Goal: Information Seeking & Learning: Learn about a topic

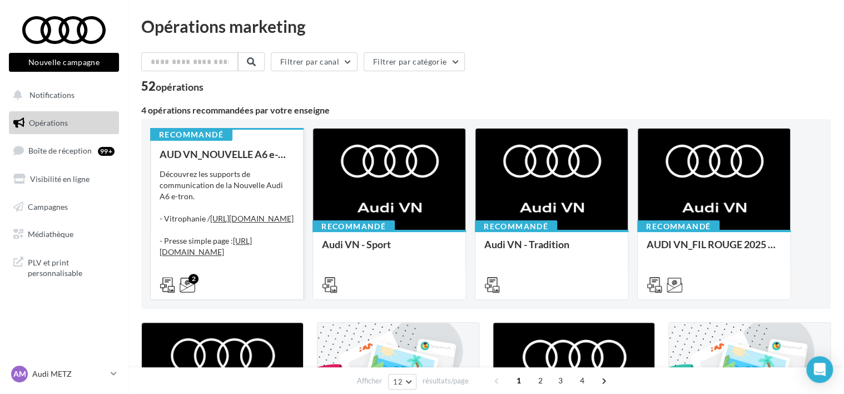
click at [227, 186] on div "Découvrez les supports de communication de la Nouvelle Audi A6 e-tron. - Vitrop…" at bounding box center [227, 224] width 135 height 111
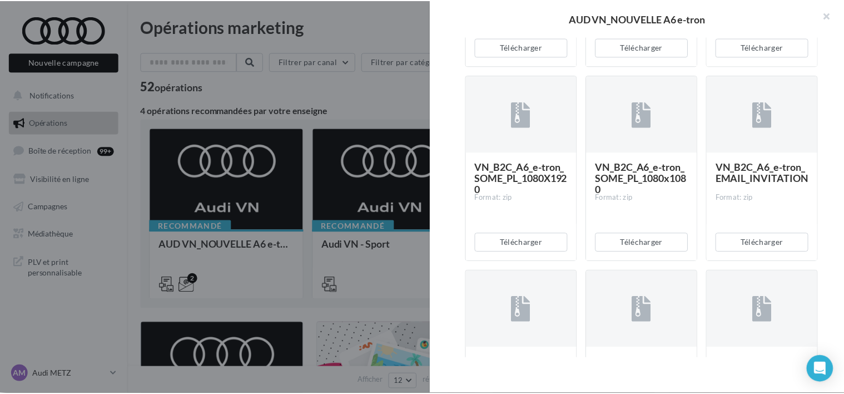
scroll to position [466, 0]
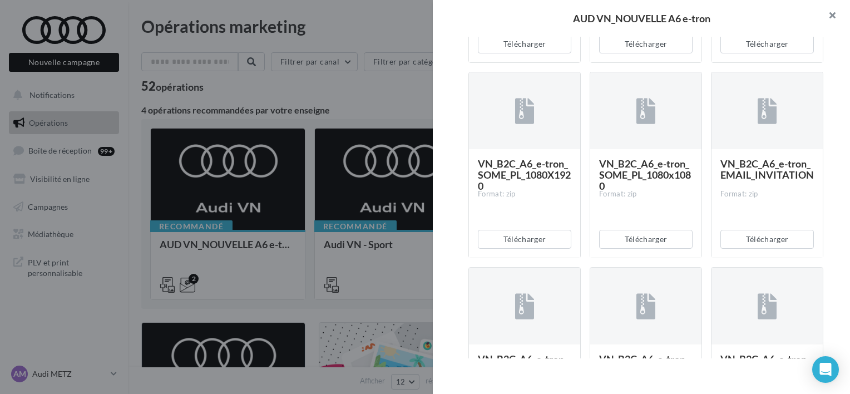
click at [829, 11] on button "button" at bounding box center [827, 16] width 44 height 33
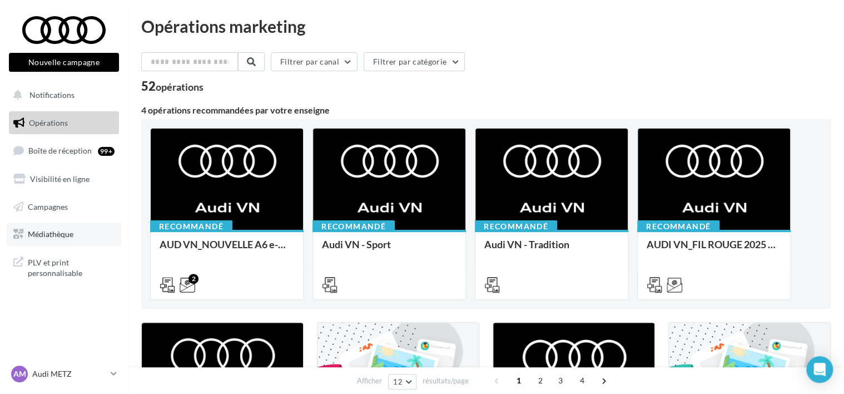
click at [50, 238] on span "Médiathèque" at bounding box center [51, 233] width 46 height 9
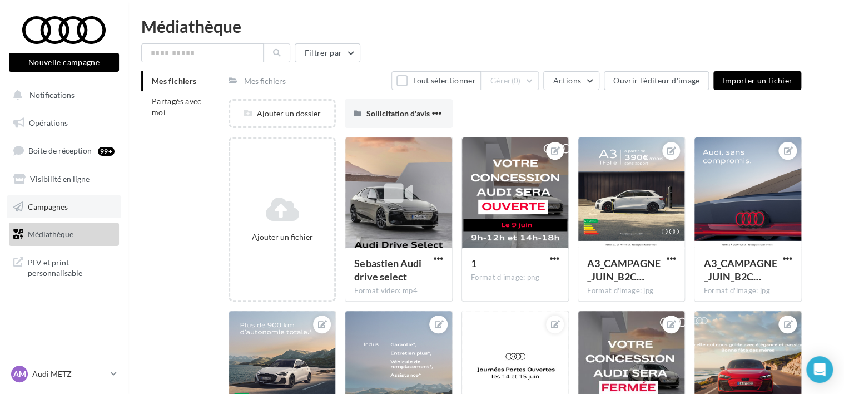
click at [66, 204] on span "Campagnes" at bounding box center [48, 205] width 40 height 9
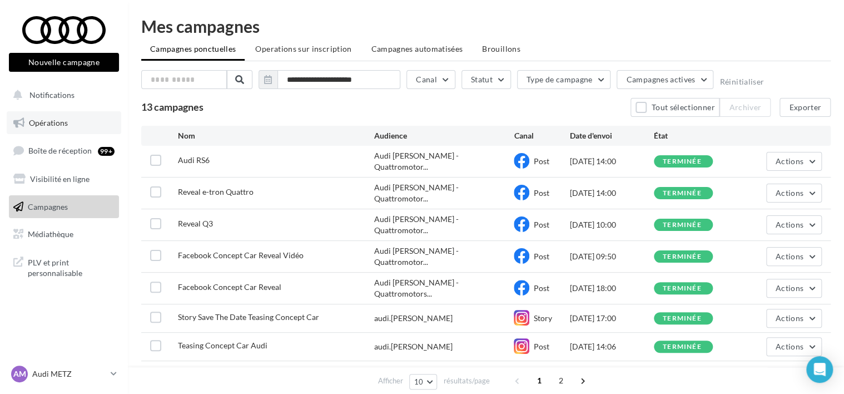
click at [64, 125] on span "Opérations" at bounding box center [48, 122] width 39 height 9
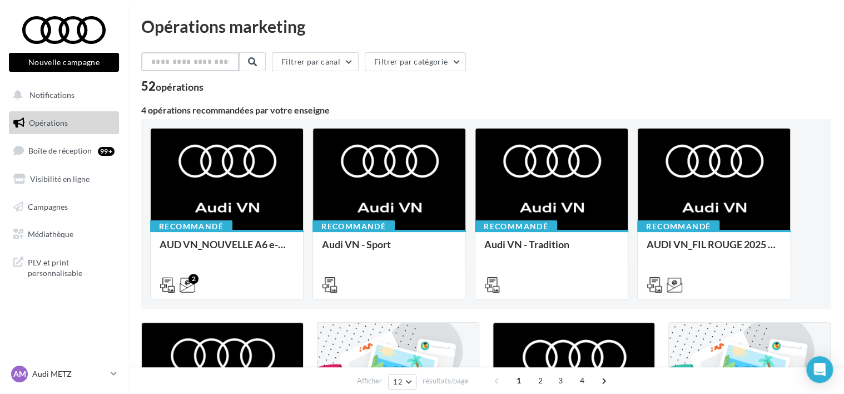
click at [182, 62] on input "text" at bounding box center [190, 61] width 98 height 19
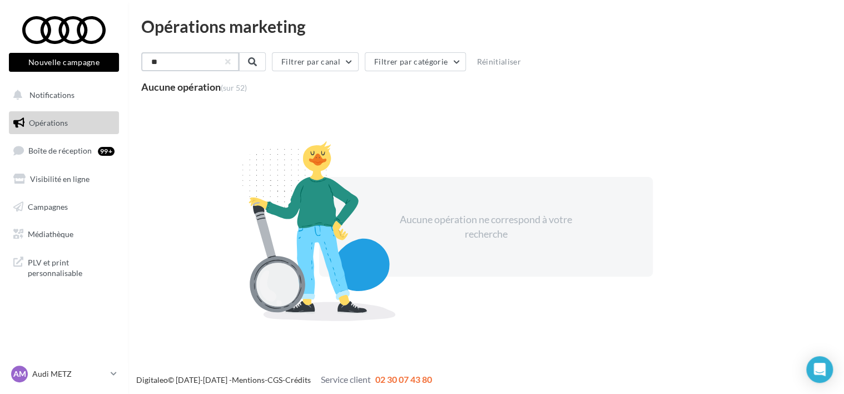
type input "*"
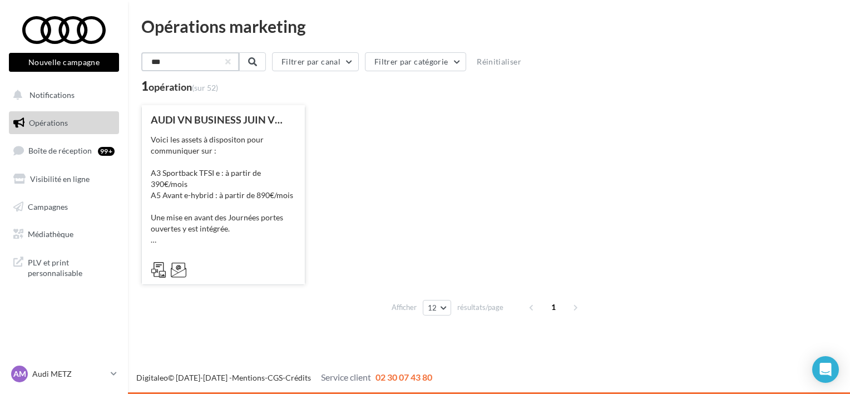
type input "***"
click at [231, 155] on div "Voici les assets à dispositon pour communiquer sur : A3 Sportback TFSI e : à pa…" at bounding box center [223, 189] width 145 height 111
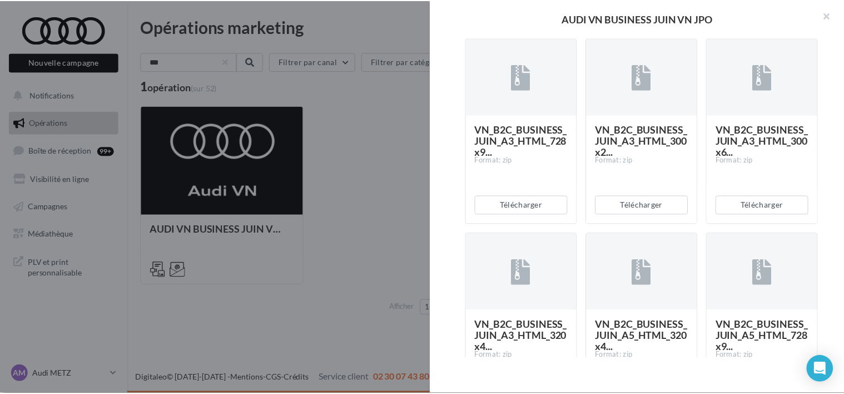
scroll to position [1176, 0]
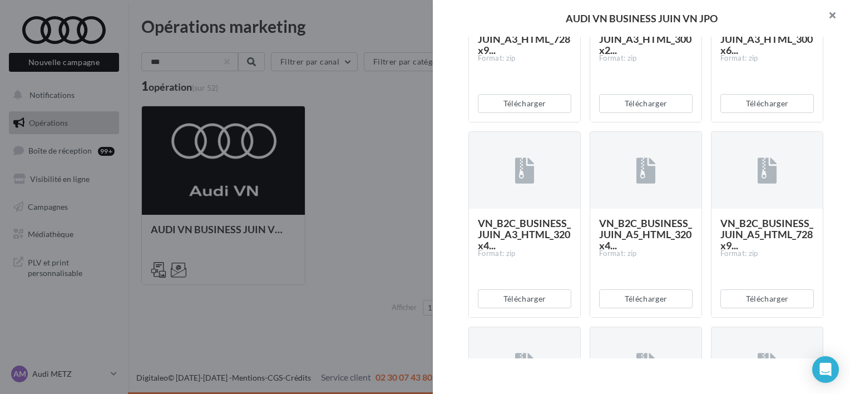
click at [827, 16] on button "button" at bounding box center [827, 16] width 44 height 33
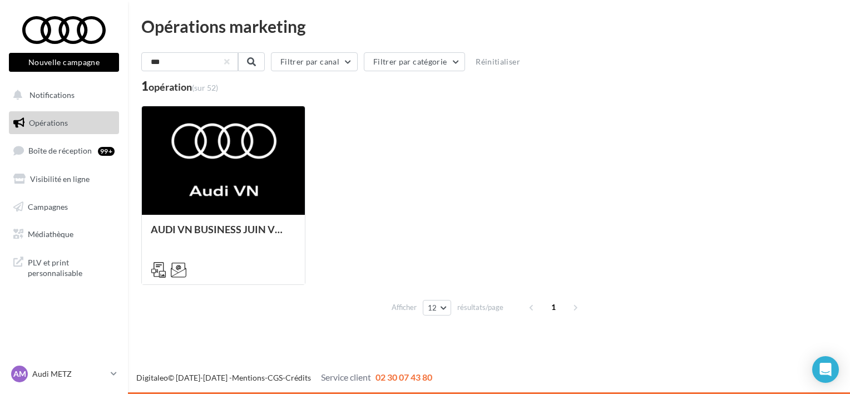
click at [47, 127] on link "Opérations" at bounding box center [64, 122] width 115 height 23
click at [239, 67] on input "***" at bounding box center [190, 61] width 98 height 19
click at [229, 63] on button "button" at bounding box center [227, 62] width 4 height 4
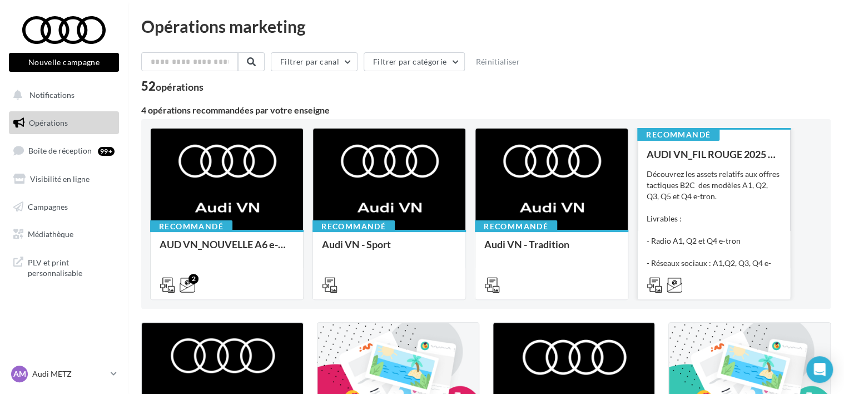
click at [734, 220] on div "Découvrez les assets relatifs aux offres tactiques B2C des modèles A1, Q2, Q3, …" at bounding box center [714, 224] width 135 height 111
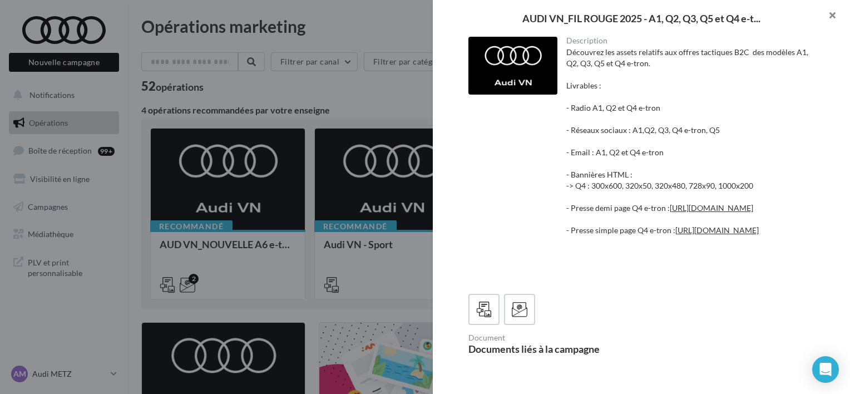
click at [834, 14] on button "button" at bounding box center [827, 16] width 44 height 33
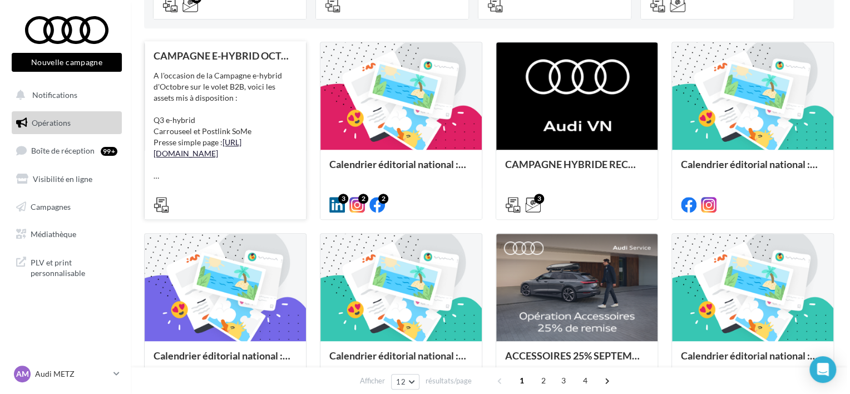
scroll to position [280, 0]
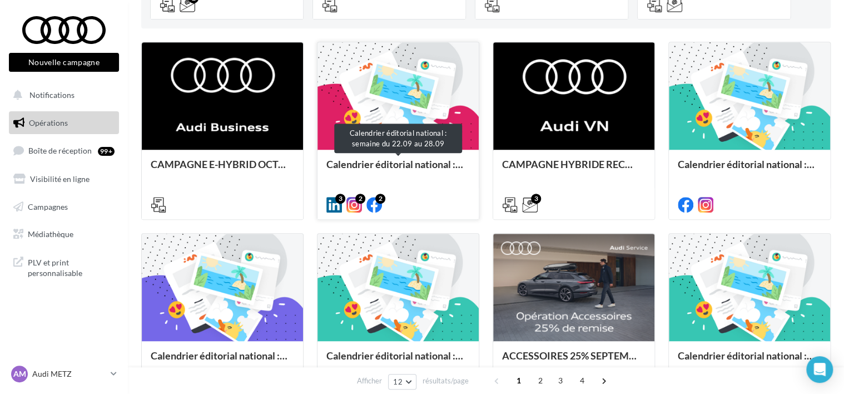
click at [386, 168] on div "Calendrier éditorial national : semaine du 22.09 au 28.09" at bounding box center [398, 170] width 144 height 22
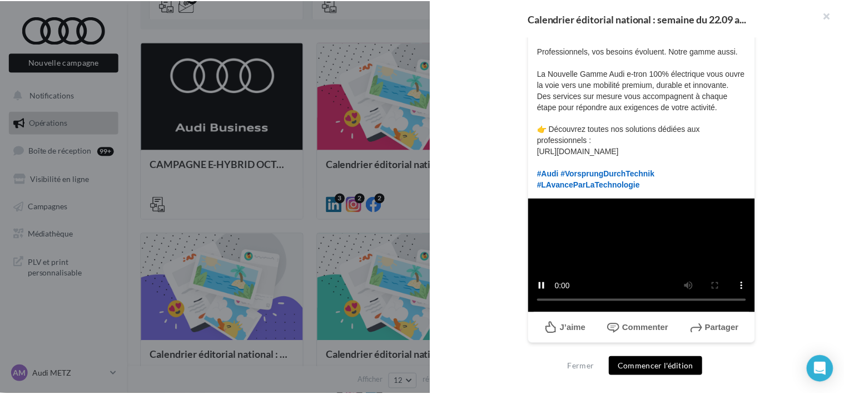
scroll to position [383, 0]
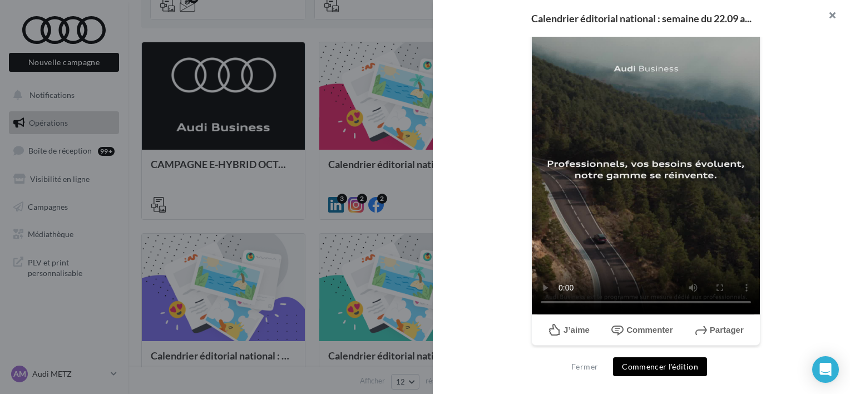
click at [832, 13] on button "button" at bounding box center [827, 16] width 44 height 33
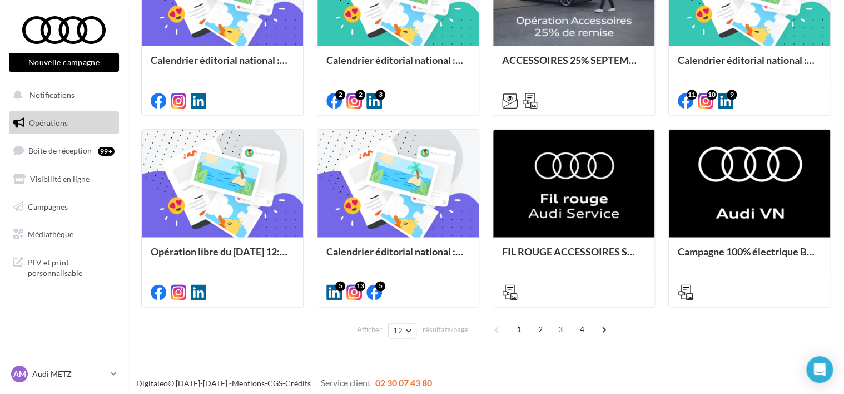
scroll to position [574, 0]
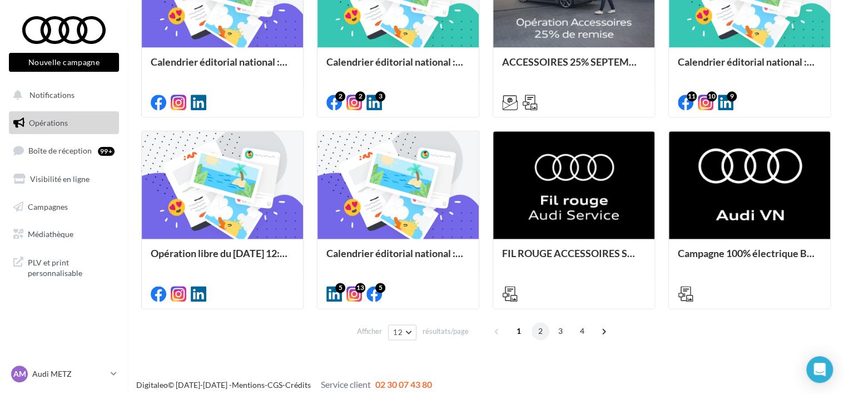
click at [532, 329] on span "2" at bounding box center [541, 331] width 18 height 18
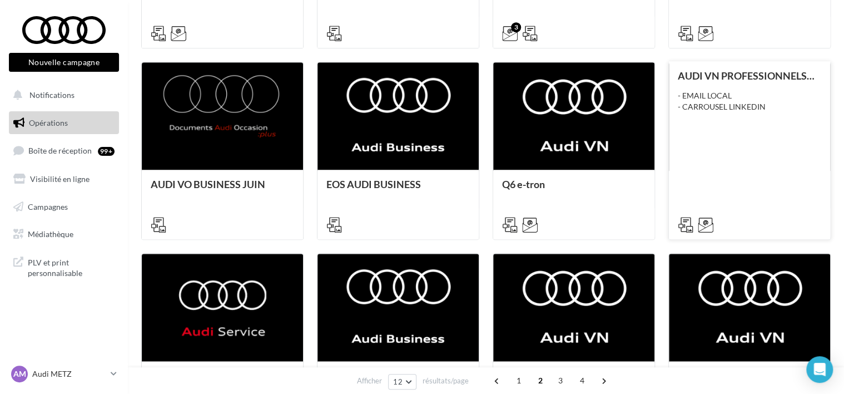
scroll to position [581, 0]
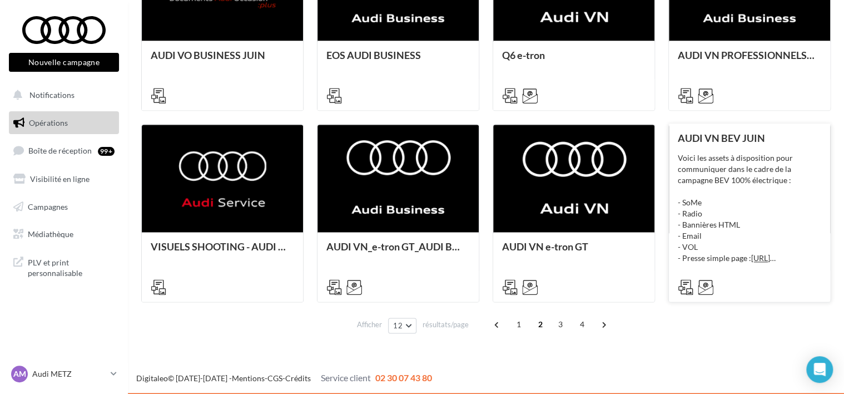
click at [754, 211] on div "Voici les assets à disposition pour communiquer dans le cadre de la campagne BE…" at bounding box center [750, 207] width 144 height 111
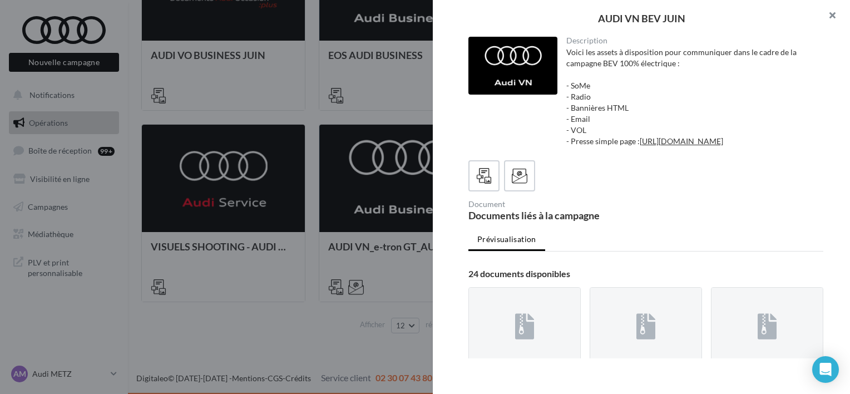
click at [832, 16] on button "button" at bounding box center [827, 16] width 44 height 33
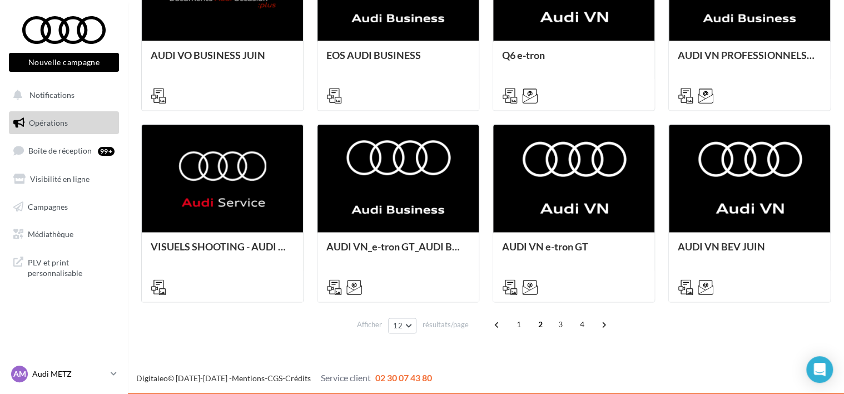
click at [99, 376] on p "Audi METZ" at bounding box center [69, 373] width 74 height 11
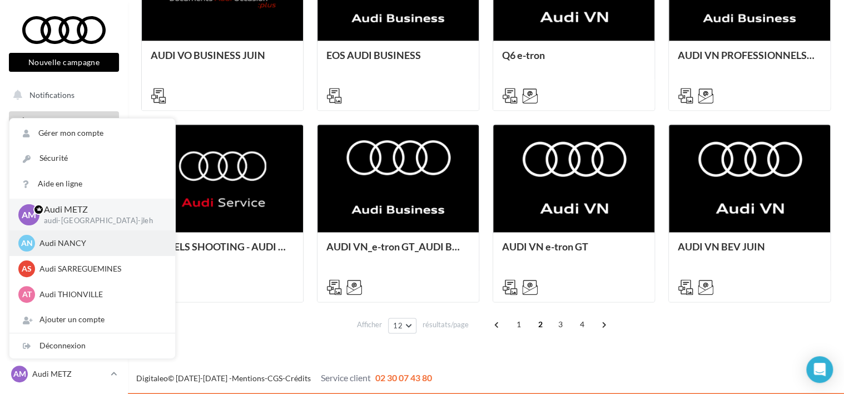
click at [74, 253] on div "AN Audi NANCY audi-nanc-jleh" at bounding box center [92, 243] width 166 height 26
click at [71, 245] on p "Audi NANCY" at bounding box center [100, 243] width 122 height 11
click at [78, 243] on p "Audi NANCY" at bounding box center [100, 243] width 122 height 11
